Goal: Transaction & Acquisition: Book appointment/travel/reservation

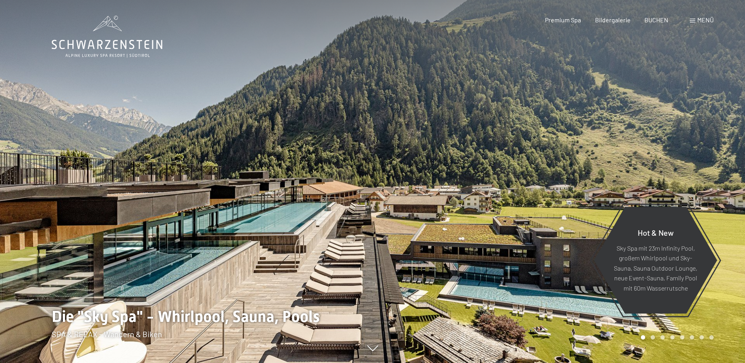
click at [691, 24] on div "Menü" at bounding box center [702, 20] width 24 height 9
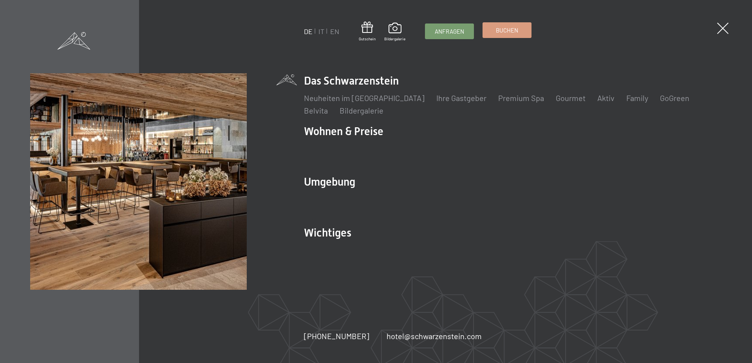
click at [518, 30] on span "Buchen" at bounding box center [507, 30] width 22 height 8
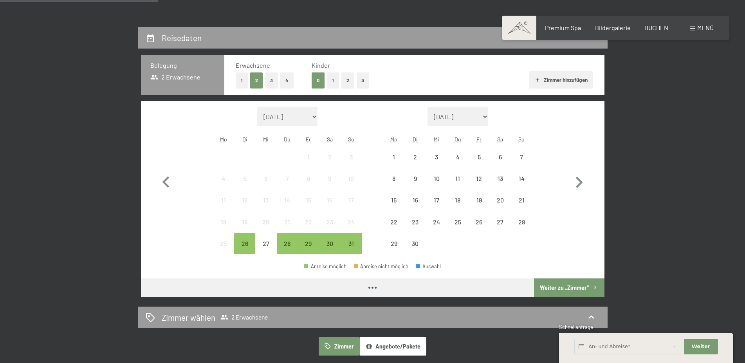
scroll to position [160, 0]
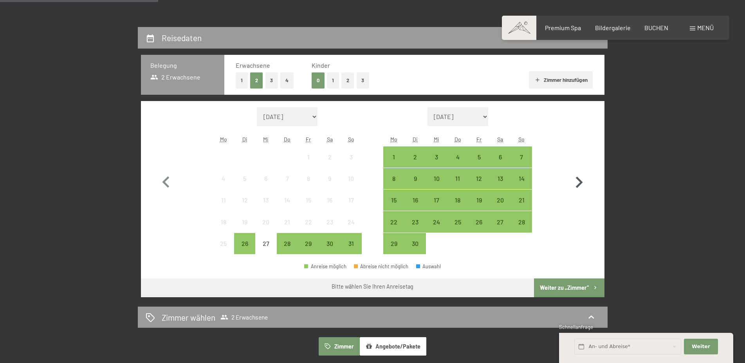
click at [586, 182] on icon "button" at bounding box center [579, 182] width 23 height 23
select select "2025-09-01"
select select "2025-10-01"
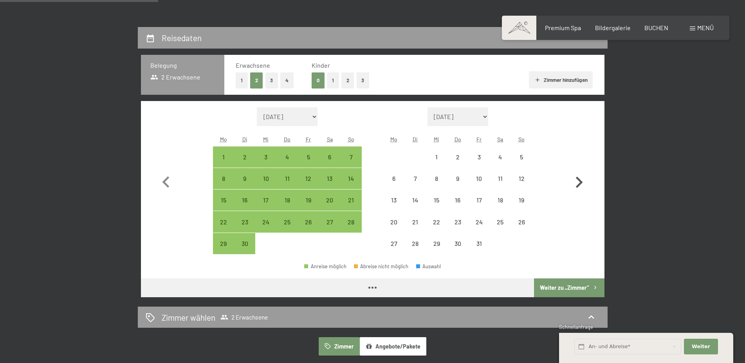
click at [586, 182] on icon "button" at bounding box center [579, 182] width 23 height 23
select select "2025-10-01"
select select "2025-11-01"
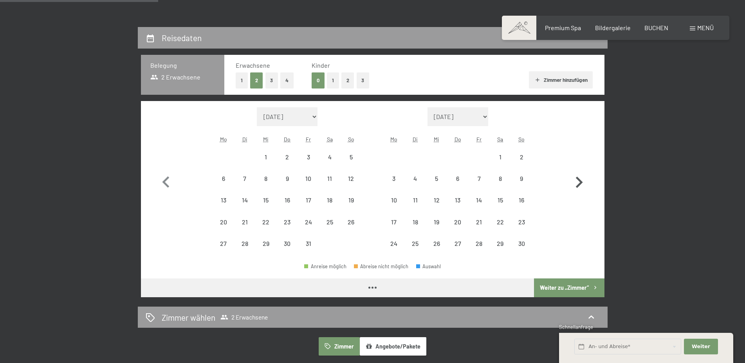
select select "2025-10-01"
select select "2025-11-01"
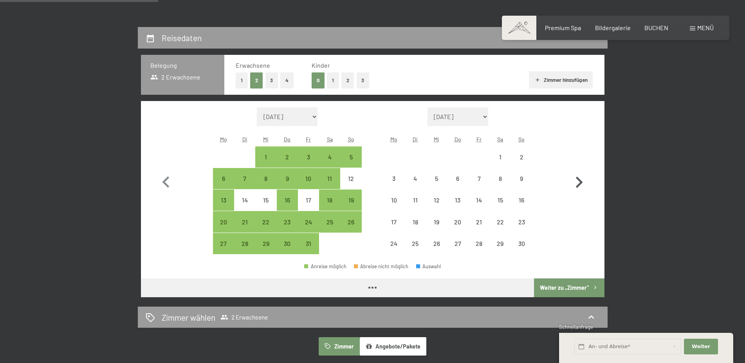
select select "2025-10-01"
select select "2025-11-01"
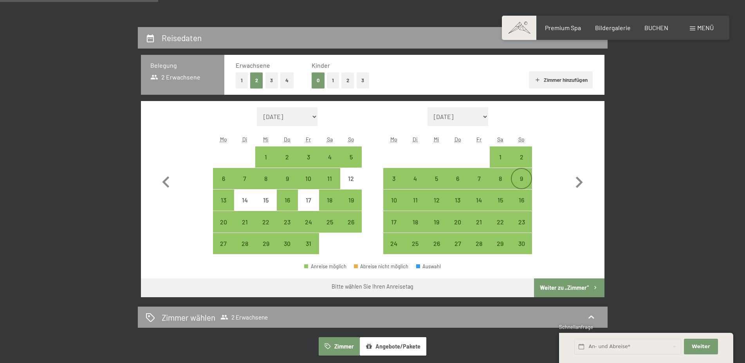
click at [516, 173] on div "9" at bounding box center [522, 179] width 20 height 20
select select "2025-10-01"
select select "2025-11-01"
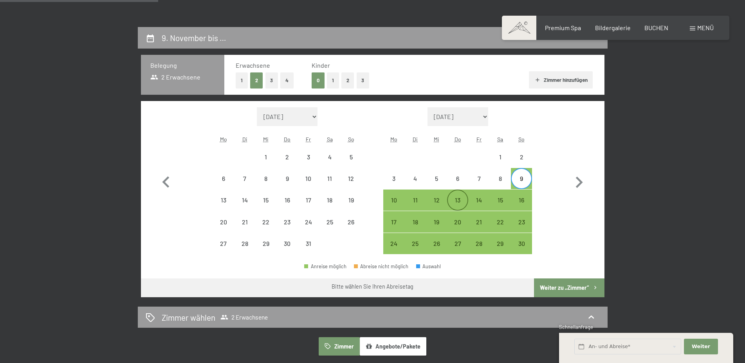
click at [453, 202] on div "13" at bounding box center [458, 207] width 20 height 20
select select "2025-10-01"
select select "2025-11-01"
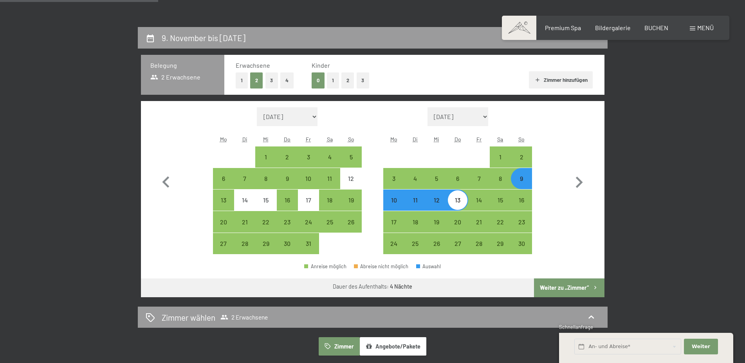
click at [581, 291] on button "Weiter zu „Zimmer“" at bounding box center [569, 287] width 70 height 19
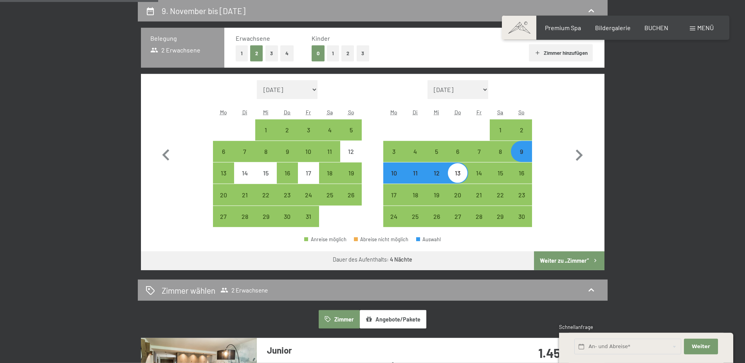
select select "2025-10-01"
select select "2025-11-01"
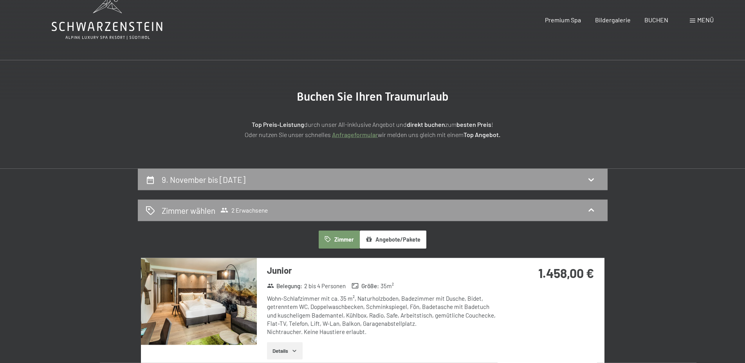
scroll to position [0, 0]
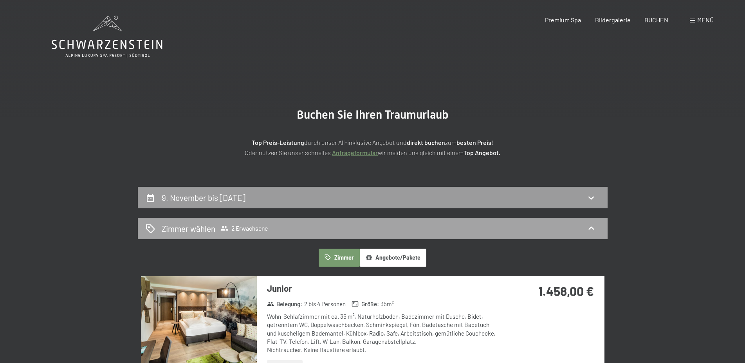
click at [351, 226] on div "Zimmer wählen 2 Erwachsene" at bounding box center [373, 228] width 454 height 11
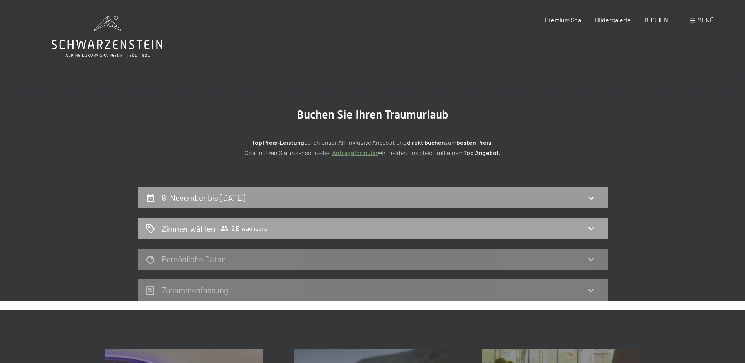
click at [590, 226] on icon at bounding box center [591, 228] width 9 height 9
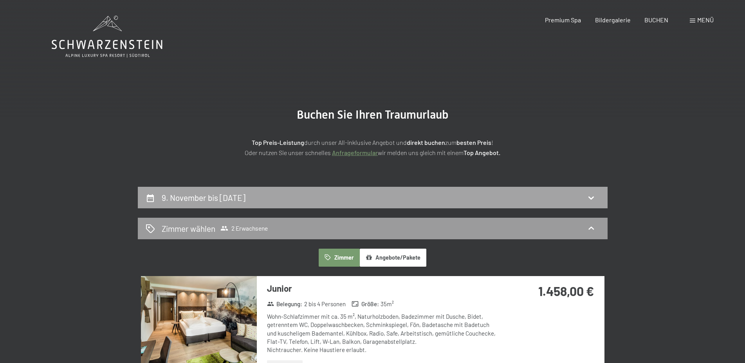
click at [587, 195] on icon at bounding box center [591, 197] width 9 height 9
select select "2025-10-01"
select select "2025-11-01"
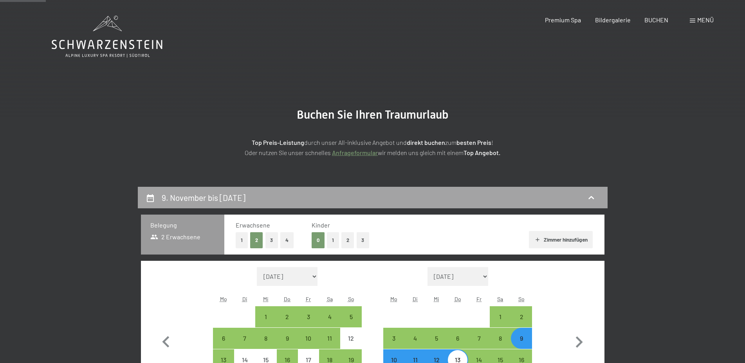
scroll to position [187, 0]
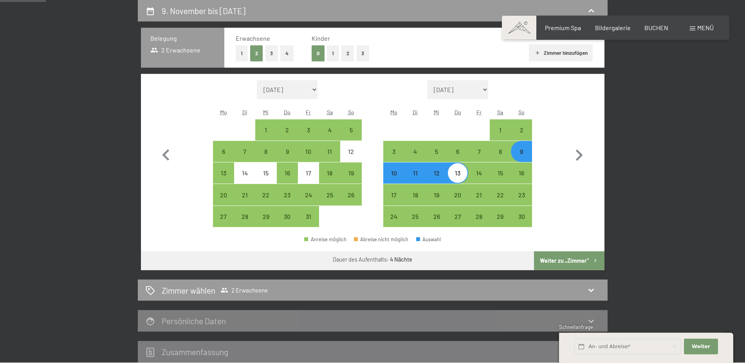
click at [557, 58] on button "Zimmer hinzufügen" at bounding box center [561, 52] width 64 height 17
select select "2025-10-01"
select select "2025-11-01"
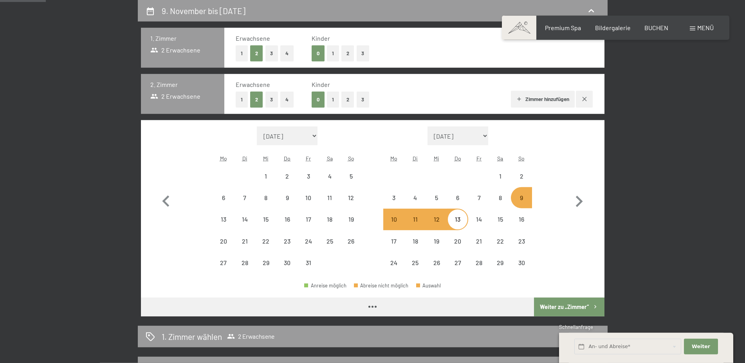
select select "2025-10-01"
select select "2025-11-01"
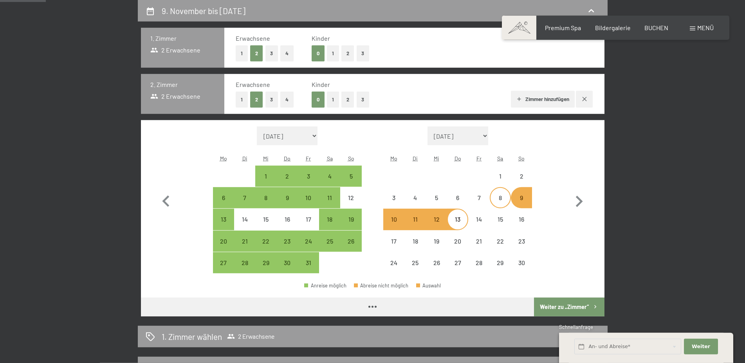
select select "2025-10-01"
select select "2025-11-01"
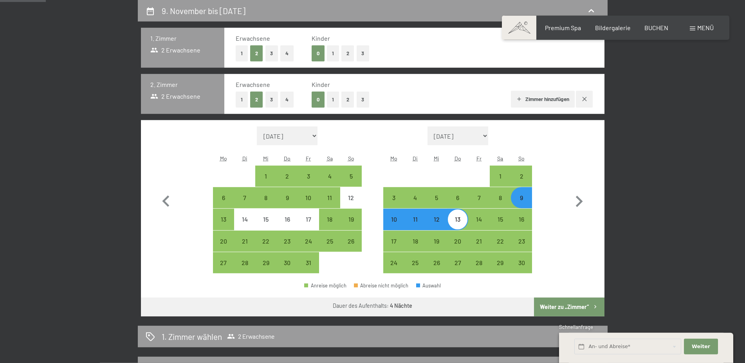
click at [567, 100] on button "Zimmer hinzufügen" at bounding box center [543, 99] width 64 height 17
select select "2025-10-01"
select select "2025-11-01"
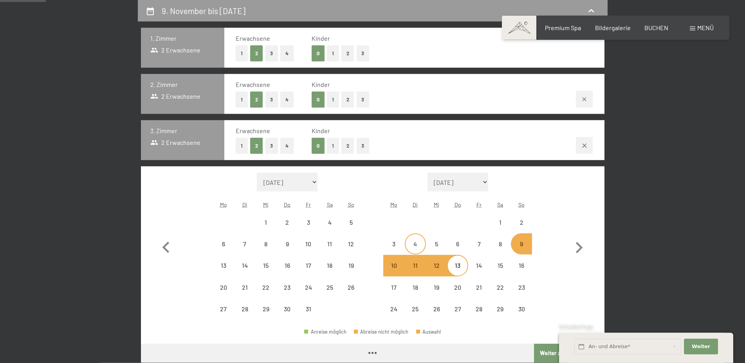
select select "2025-10-01"
select select "2025-11-01"
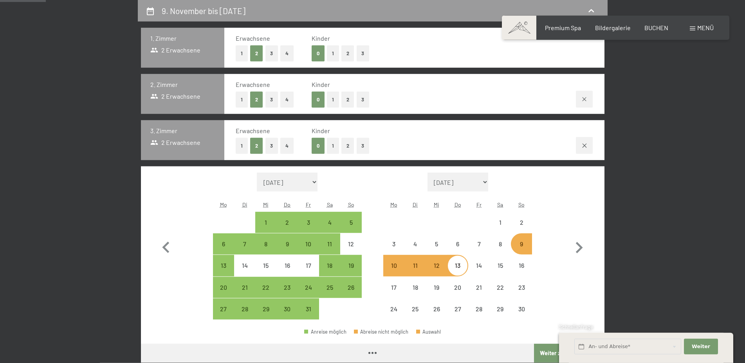
select select "2025-10-01"
select select "2025-11-01"
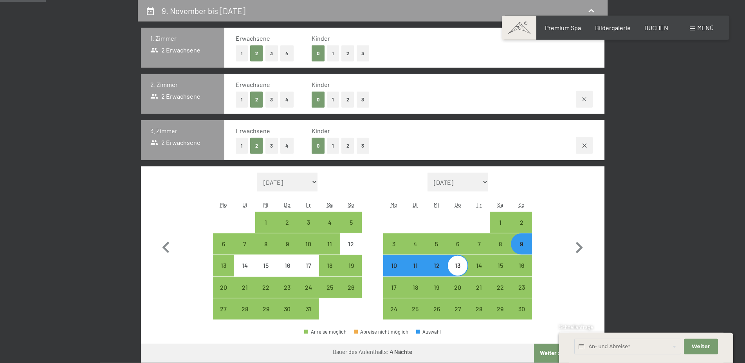
click at [242, 146] on button "1" at bounding box center [242, 146] width 12 height 16
select select "2025-10-01"
select select "2025-11-01"
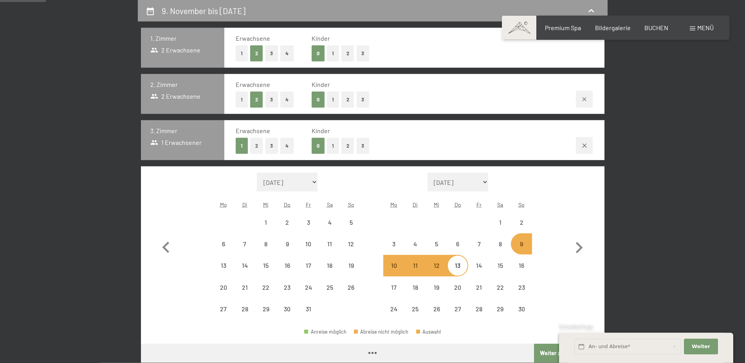
select select "2025-10-01"
select select "2025-11-01"
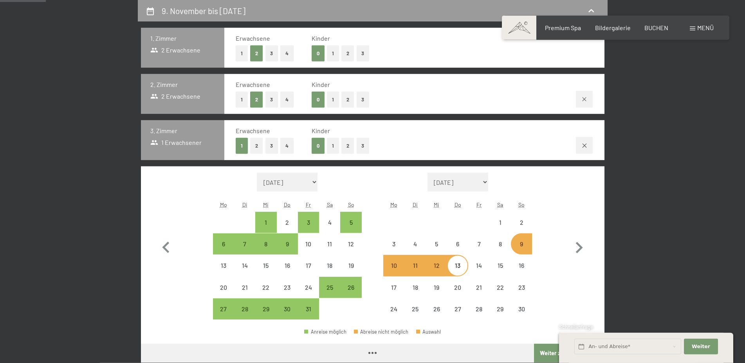
select select "2025-10-01"
select select "2025-11-01"
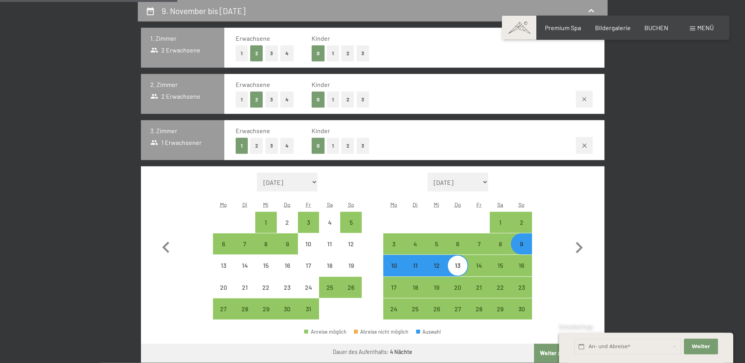
scroll to position [386, 0]
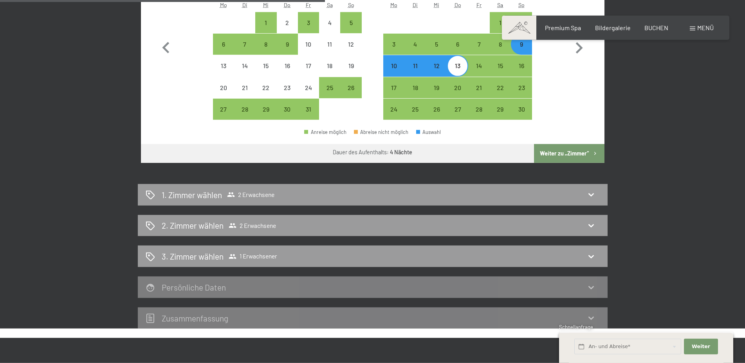
click at [559, 158] on button "Weiter zu „Zimmer“" at bounding box center [569, 153] width 70 height 19
select select "2025-10-01"
select select "2025-11-01"
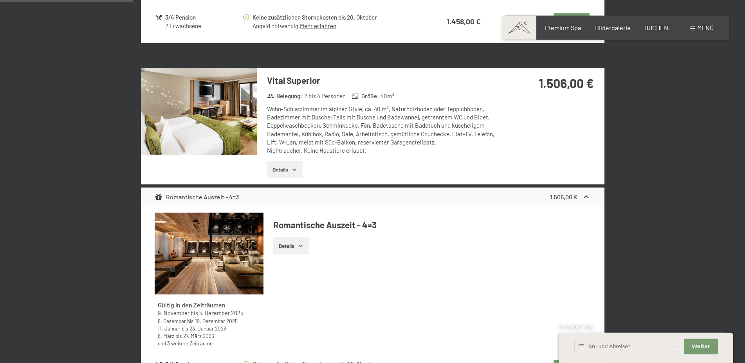
scroll to position [666, 0]
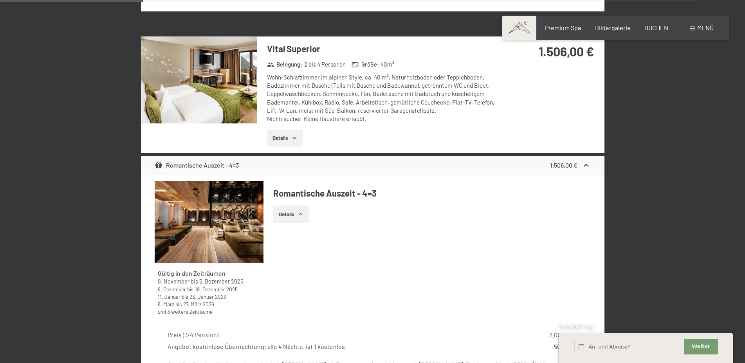
scroll to position [546, 0]
